Goal: Task Accomplishment & Management: Use online tool/utility

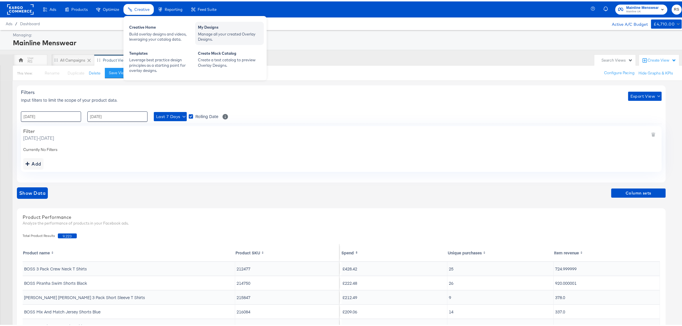
click at [218, 30] on div "Manage all your created Overlay Designs." at bounding box center [229, 35] width 63 height 11
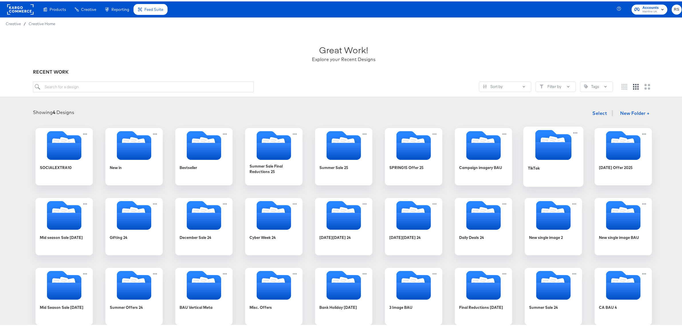
click at [549, 154] on icon "Folder" at bounding box center [554, 150] width 36 height 18
click at [549, 154] on div "SOCIALEXTRA10 New in Bestseller Summer Sale Final Reductions 25 Summer Sale 25 …" at bounding box center [344, 330] width 676 height 407
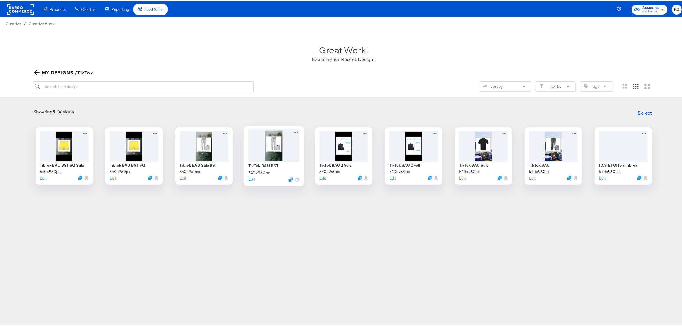
click at [265, 140] on div at bounding box center [273, 144] width 51 height 33
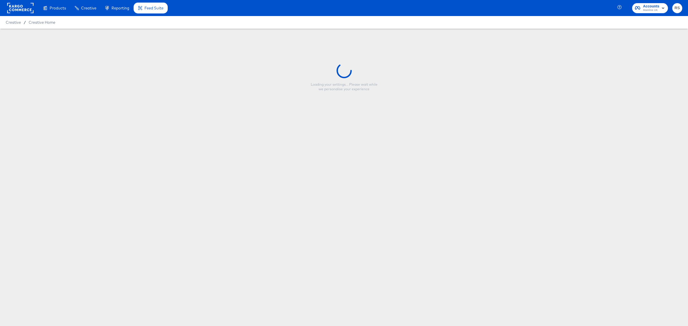
type input "TikTok BAU BST"
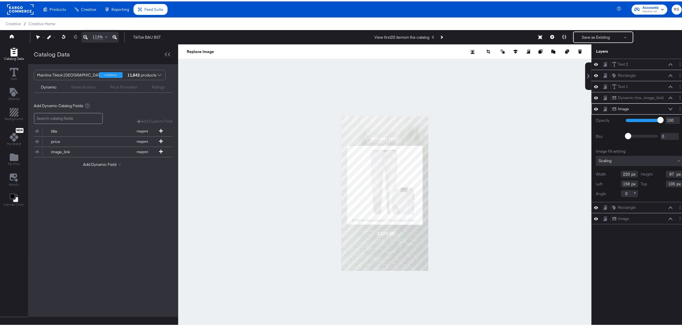
click at [486, 177] on div at bounding box center [385, 192] width 414 height 298
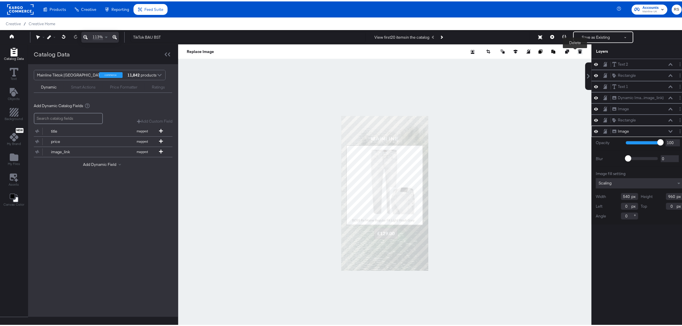
click at [578, 49] on icon at bounding box center [580, 48] width 4 height 1
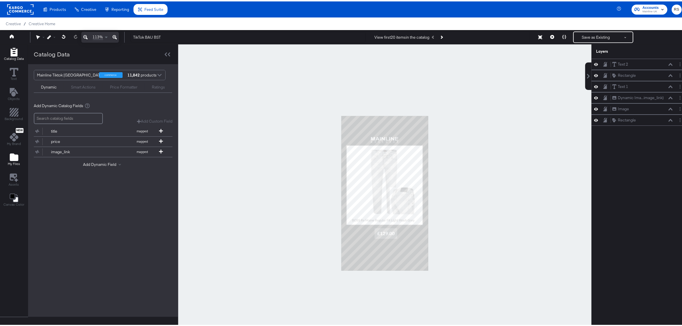
click at [15, 154] on icon "Add Files" at bounding box center [14, 156] width 9 height 9
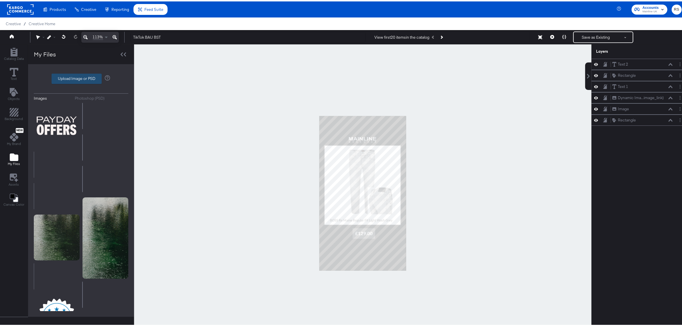
click at [69, 74] on label "Upload Image or PSD" at bounding box center [77, 78] width 50 height 10
click at [81, 77] on input "Upload Image or PSD" at bounding box center [81, 77] width 0 height 0
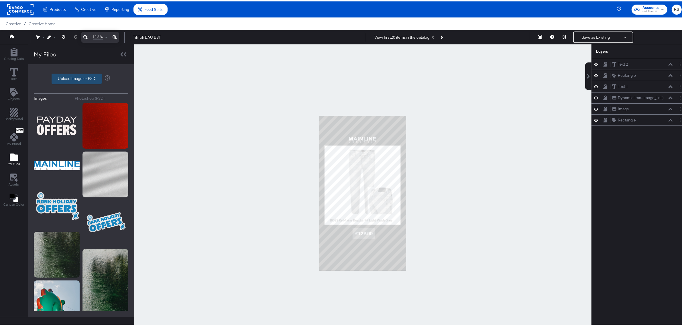
type input "C:\fakepath\MM-SOCIAL-PLATE-OVERLAY-250809-001.jpg"
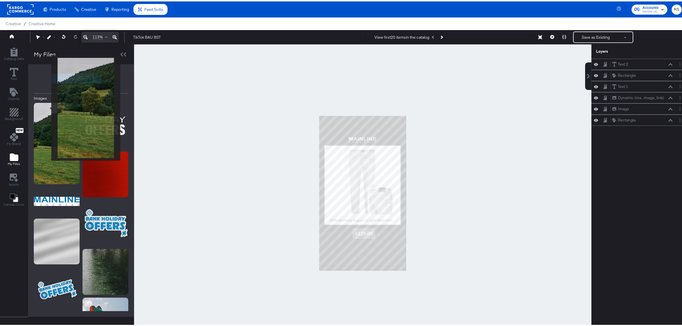
click at [48, 107] on img at bounding box center [57, 141] width 46 height 81
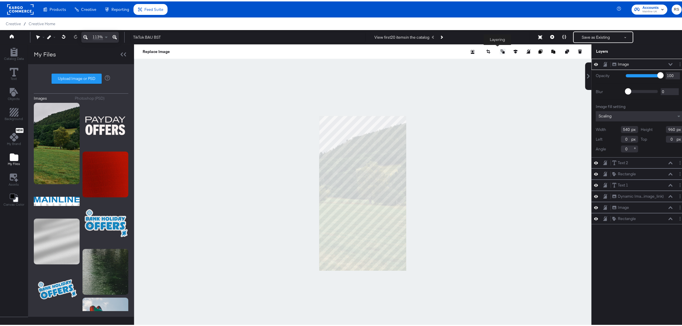
click at [501, 49] on icon at bounding box center [503, 50] width 4 height 4
click at [486, 94] on button "Send to Back" at bounding box center [488, 96] width 44 height 11
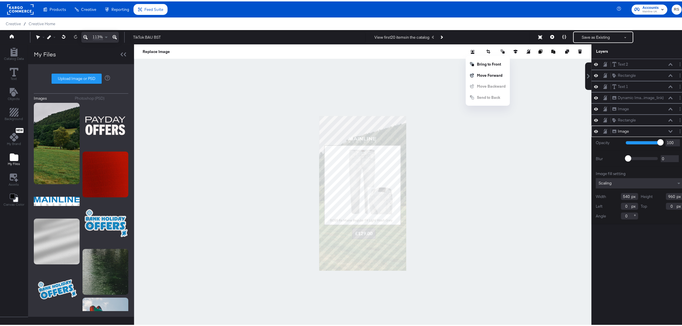
click at [501, 171] on div at bounding box center [363, 192] width 458 height 298
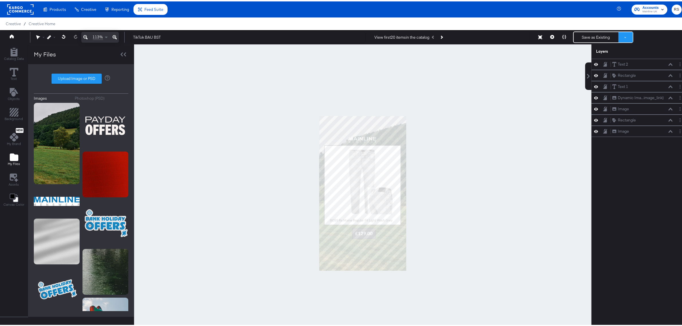
click at [620, 37] on button at bounding box center [626, 36] width 14 height 10
click at [603, 53] on button "Save as New Design" at bounding box center [607, 56] width 60 height 10
click at [596, 36] on button "Save as New Design" at bounding box center [596, 36] width 45 height 10
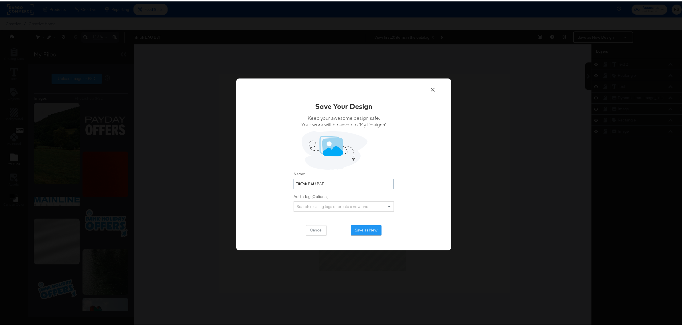
click at [312, 180] on input "TikTok BAU BST" at bounding box center [344, 182] width 100 height 11
drag, startPoint x: 326, startPoint y: 183, endPoint x: 315, endPoint y: 182, distance: 10.6
click at [315, 182] on input "TikTok BAU BST" at bounding box center [344, 182] width 100 height 11
type input "TikTok BAU SA"
click at [369, 232] on button "Save as New" at bounding box center [366, 229] width 31 height 10
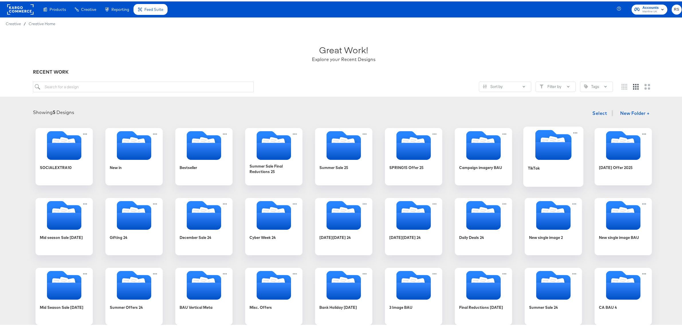
click at [543, 162] on div "TikTok" at bounding box center [553, 171] width 51 height 22
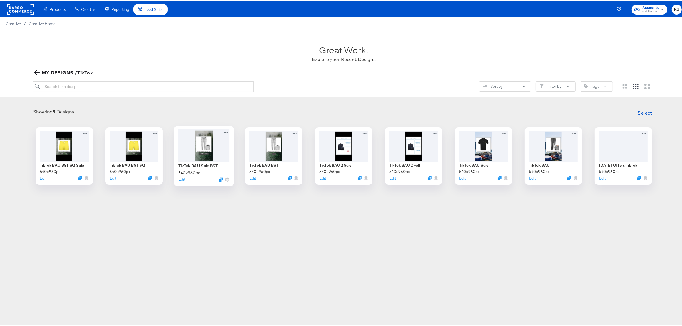
click at [200, 138] on div at bounding box center [204, 144] width 51 height 33
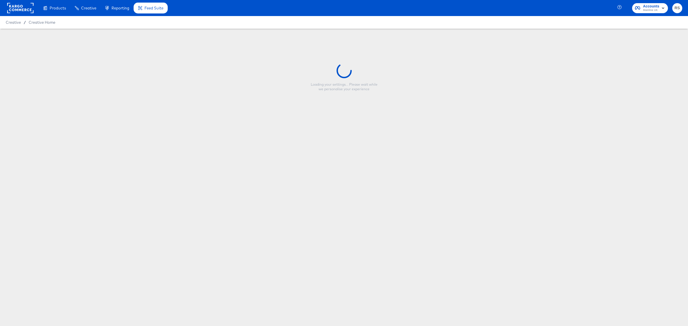
type input "TikTok BAU Sale BST"
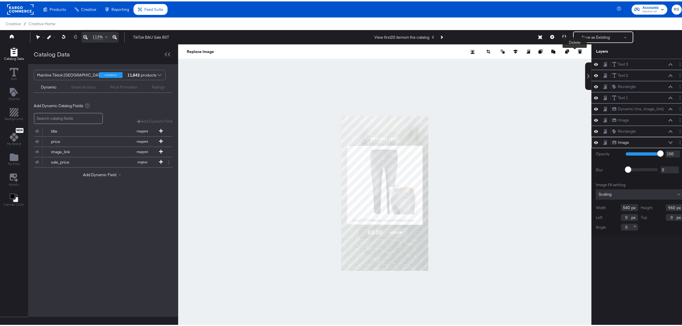
click at [577, 47] on button at bounding box center [580, 50] width 6 height 6
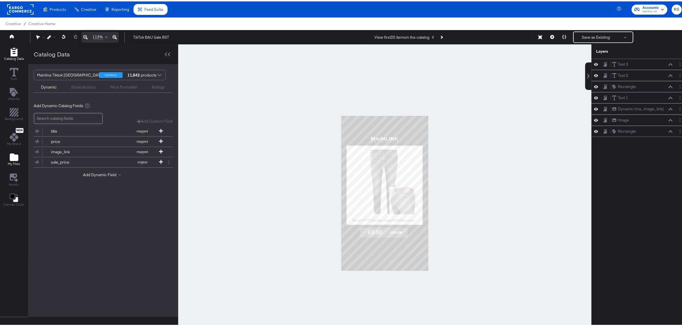
click at [13, 154] on icon "Add Files" at bounding box center [14, 155] width 9 height 7
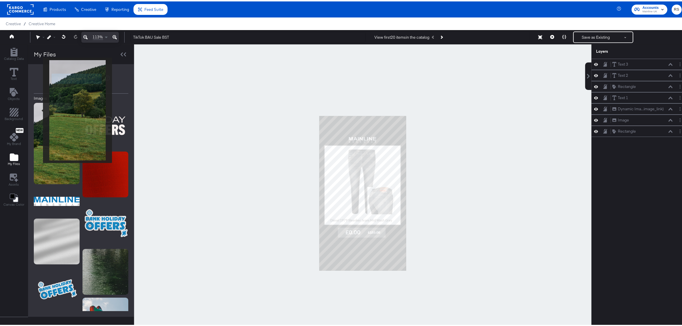
click at [39, 109] on img at bounding box center [57, 141] width 46 height 81
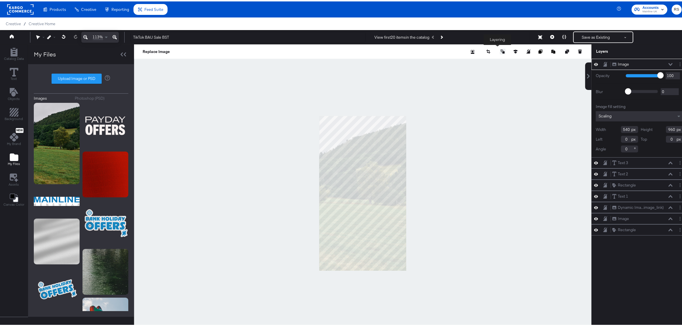
click at [501, 48] on icon at bounding box center [503, 50] width 4 height 4
click at [489, 96] on button "Send to Back" at bounding box center [488, 96] width 44 height 11
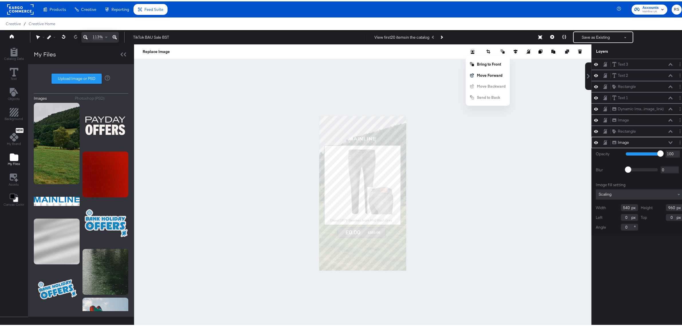
click at [496, 158] on div at bounding box center [363, 192] width 458 height 298
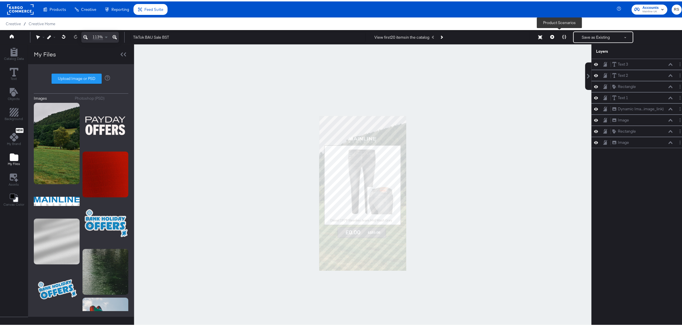
click at [562, 33] on button at bounding box center [565, 35] width 12 height 11
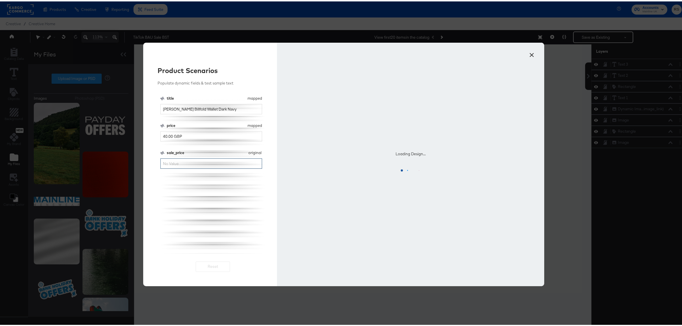
click at [175, 163] on input "sale_price" at bounding box center [211, 162] width 102 height 11
type input "30"
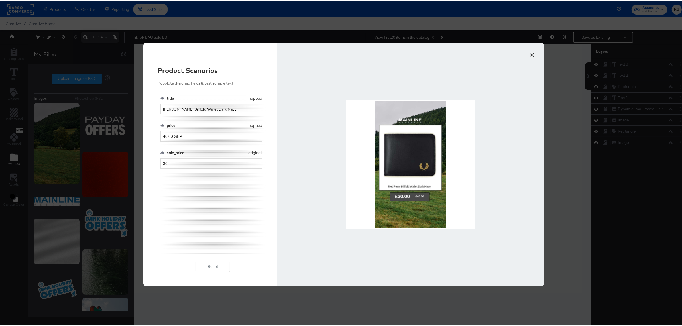
click at [529, 54] on button "×" at bounding box center [532, 52] width 10 height 10
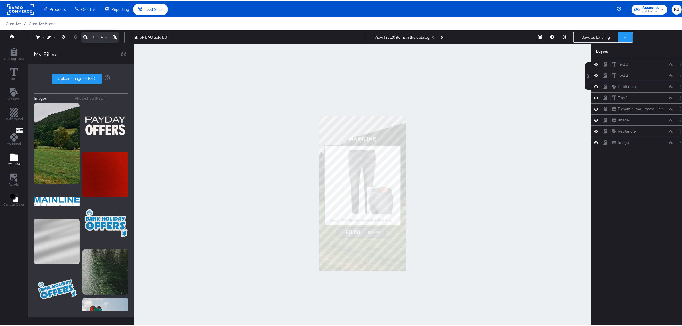
click at [622, 35] on button at bounding box center [626, 36] width 14 height 10
click at [604, 54] on button "Save as New Design" at bounding box center [607, 56] width 60 height 10
click at [596, 37] on button "Save as New Design" at bounding box center [596, 36] width 45 height 10
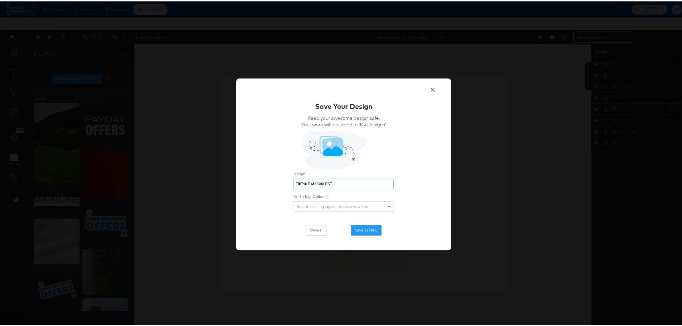
drag, startPoint x: 334, startPoint y: 184, endPoint x: 323, endPoint y: 184, distance: 11.2
click at [323, 184] on input "TikTok BAU Sale BST" at bounding box center [344, 182] width 100 height 11
type input "TikTok BAU Sale SA"
click at [363, 229] on button "Save as New" at bounding box center [366, 229] width 31 height 10
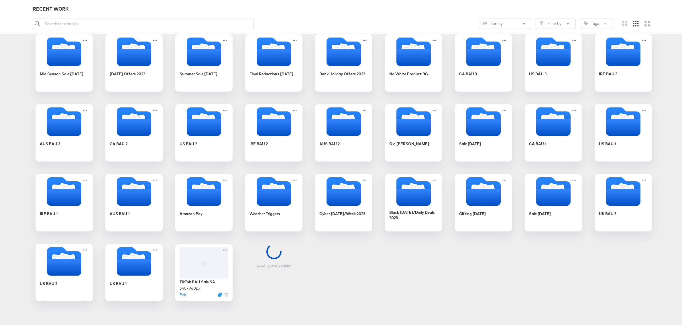
scroll to position [445, 0]
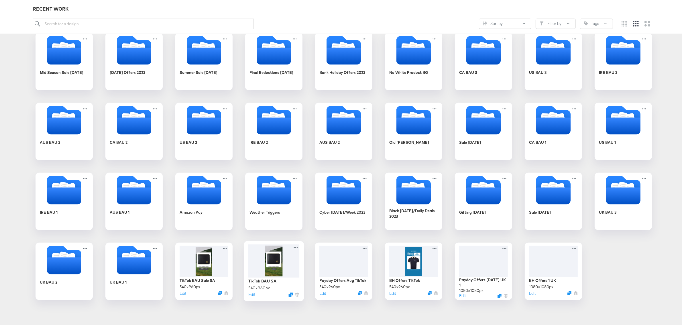
drag, startPoint x: 277, startPoint y: 260, endPoint x: 226, endPoint y: 245, distance: 52.8
click at [277, 260] on div at bounding box center [273, 259] width 51 height 33
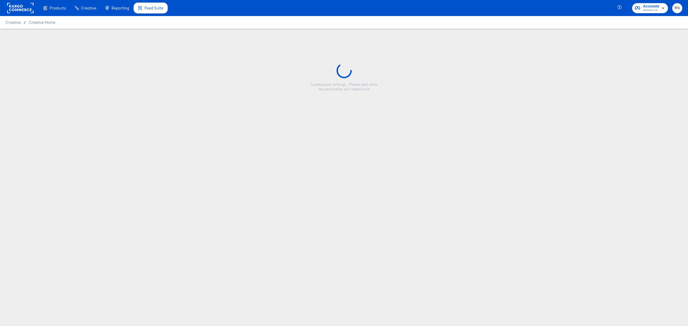
type input "TikTok BAU SA"
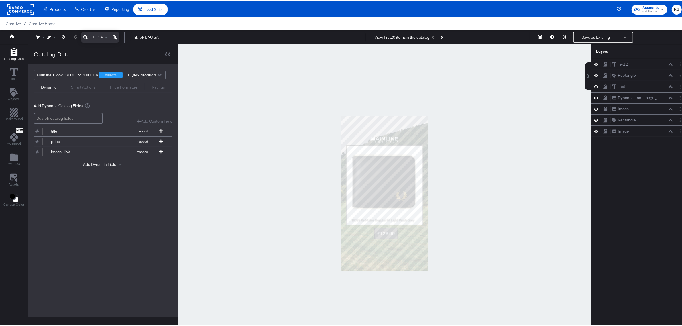
click at [488, 131] on div at bounding box center [385, 192] width 414 height 298
